Goal: Use online tool/utility

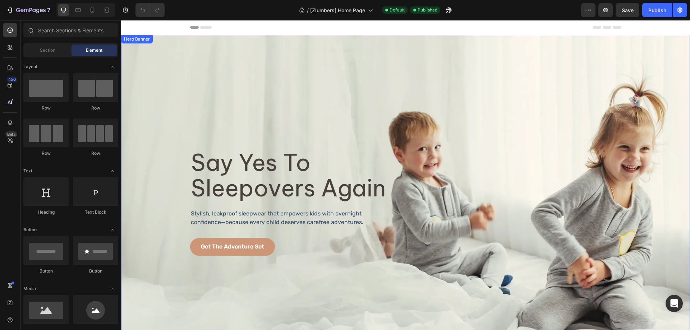
click at [467, 125] on div "Background Image" at bounding box center [405, 203] width 569 height 336
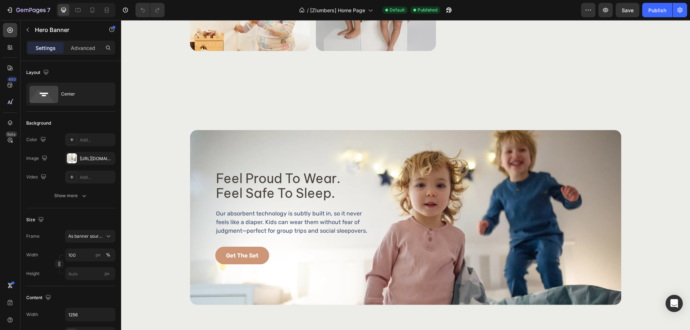
scroll to position [1185, 0]
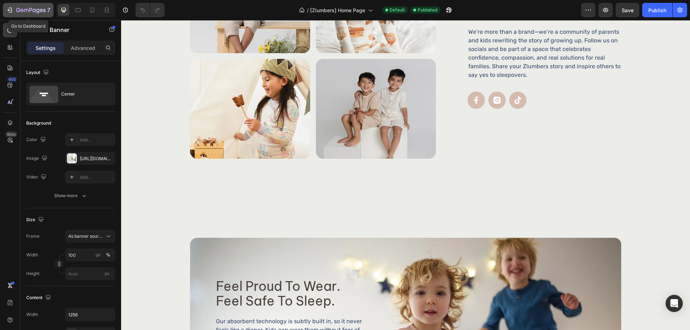
click at [42, 6] on div "7" at bounding box center [33, 10] width 34 height 9
